Goal: Task Accomplishment & Management: Manage account settings

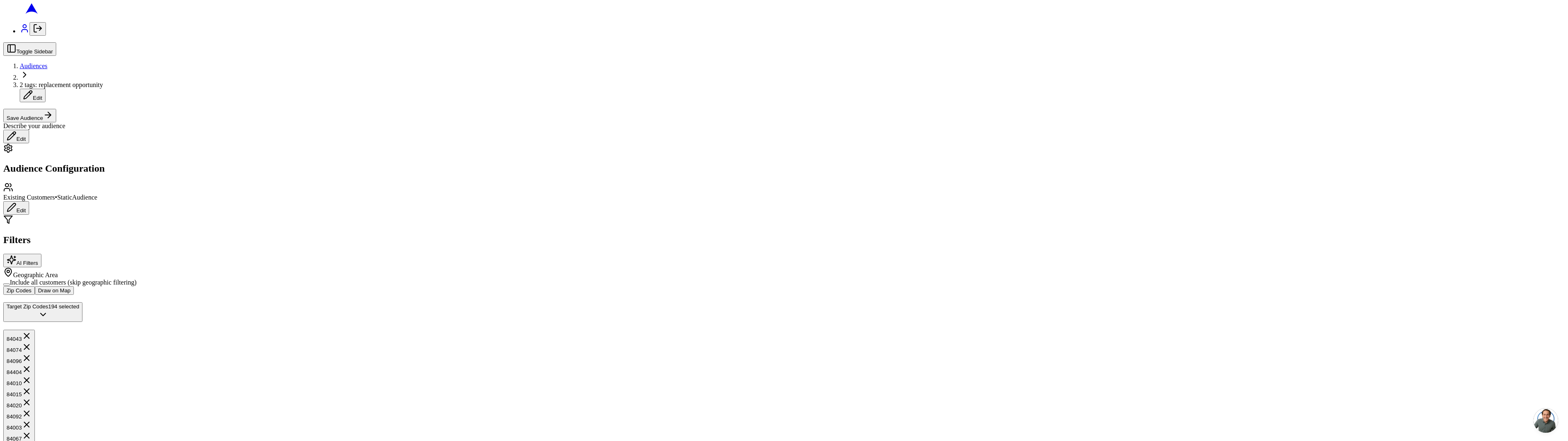
click at [33, 34] on icon "Log out" at bounding box center [38, 28] width 10 height 10
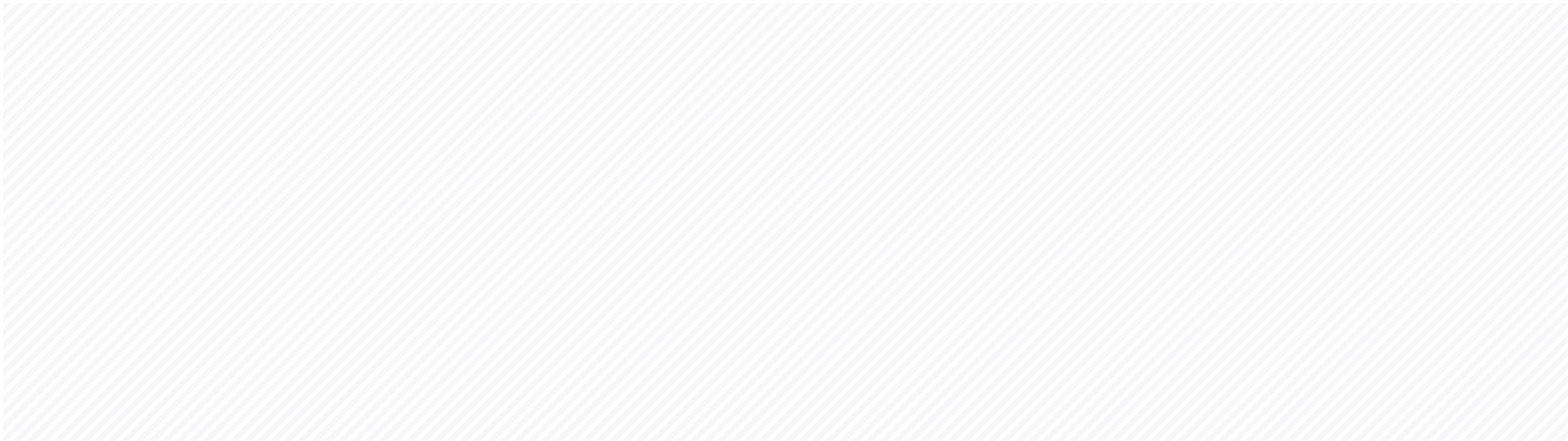
type input "sacha@getarch.com"
